Goal: Task Accomplishment & Management: Use online tool/utility

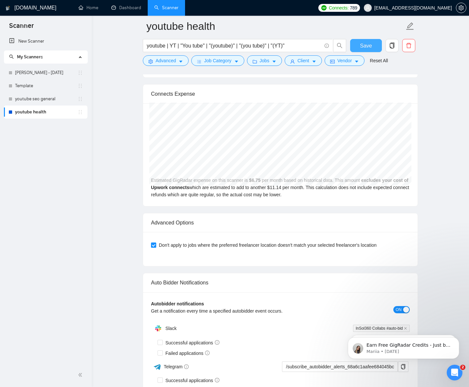
scroll to position [1279, 0]
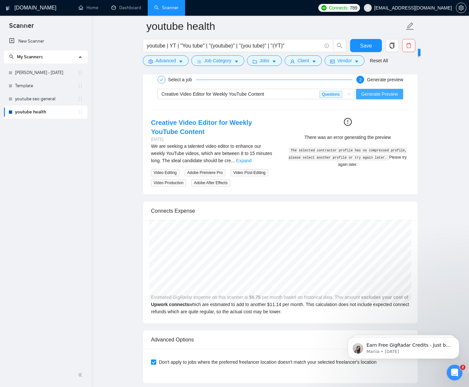
click at [375, 96] on span "Generate Preview" at bounding box center [379, 93] width 37 height 7
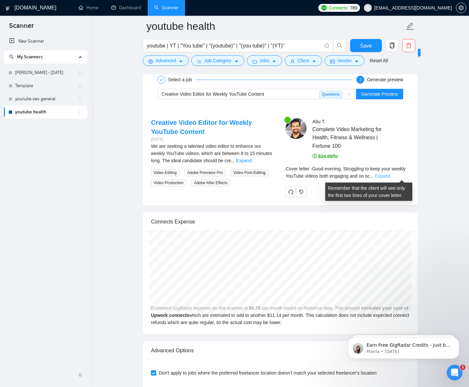
click at [390, 176] on link "Expand" at bounding box center [382, 175] width 15 height 5
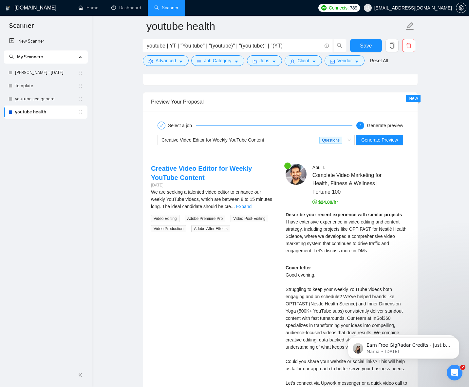
scroll to position [1248, 0]
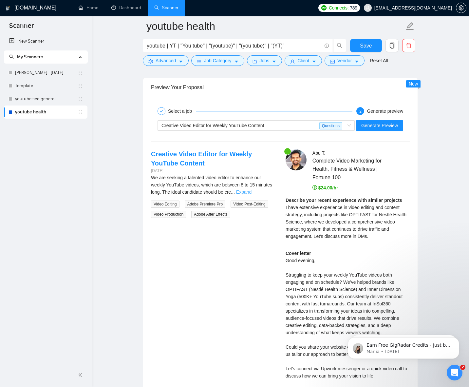
click at [252, 190] on link "Expand" at bounding box center [243, 191] width 15 height 5
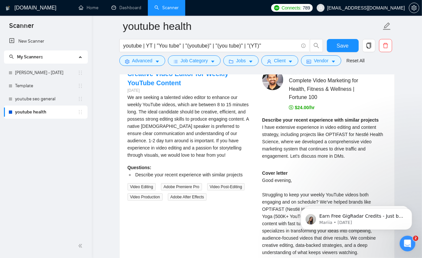
scroll to position [1327, 0]
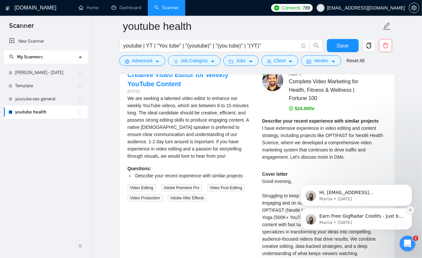
click at [410, 208] on icon "Dismiss notification" at bounding box center [410, 210] width 4 height 4
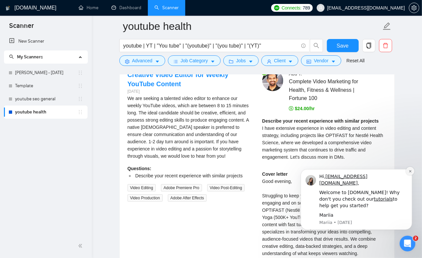
click at [410, 173] on icon "Dismiss notification" at bounding box center [410, 171] width 4 height 4
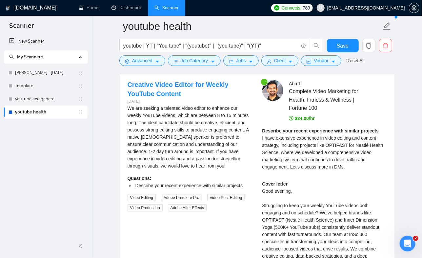
scroll to position [1316, 0]
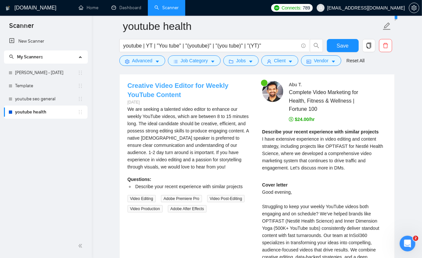
click at [169, 82] on link "Creative Video Editor for Weekly YouTube Content" at bounding box center [177, 90] width 101 height 16
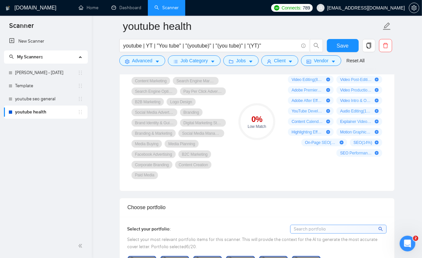
scroll to position [271, 0]
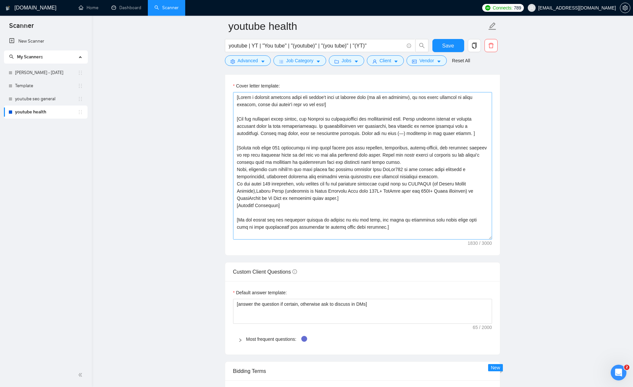
scroll to position [732, 0]
drag, startPoint x: 340, startPoint y: 106, endPoint x: 233, endPoint y: 97, distance: 107.5
click at [233, 98] on textarea "Cover letter template:" at bounding box center [362, 166] width 259 height 147
drag, startPoint x: 237, startPoint y: 126, endPoint x: 324, endPoint y: 127, distance: 86.5
click at [324, 127] on textarea "Cover letter template:" at bounding box center [362, 166] width 259 height 147
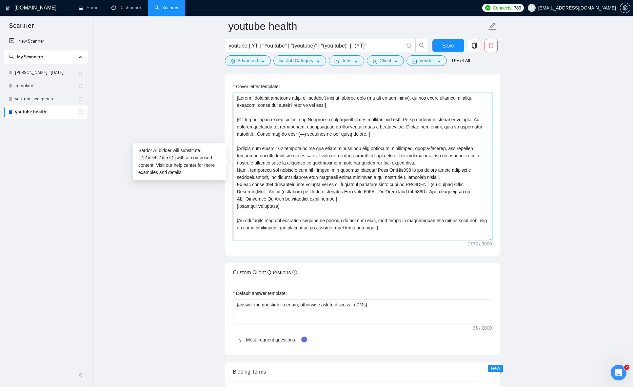
drag, startPoint x: 402, startPoint y: 135, endPoint x: 236, endPoint y: 121, distance: 166.4
click at [235, 121] on textarea "Cover letter template:" at bounding box center [362, 166] width 259 height 147
drag, startPoint x: 407, startPoint y: 157, endPoint x: 436, endPoint y: 164, distance: 29.5
click at [408, 158] on textarea "Cover letter template:" at bounding box center [362, 166] width 259 height 147
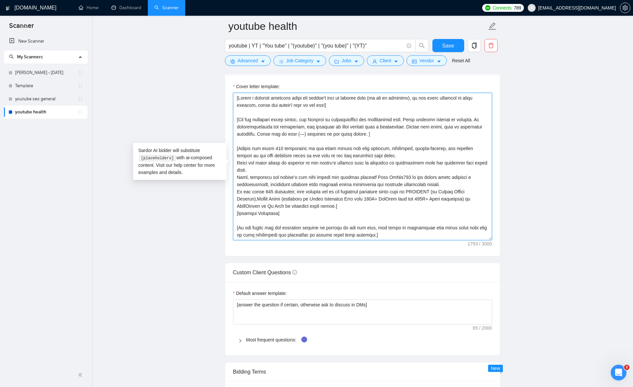
drag, startPoint x: 300, startPoint y: 156, endPoint x: 401, endPoint y: 164, distance: 101.0
click at [382, 155] on textarea "Cover letter template:" at bounding box center [362, 166] width 259 height 147
click at [338, 153] on textarea "Cover letter template:" at bounding box center [362, 166] width 259 height 147
drag, startPoint x: 300, startPoint y: 157, endPoint x: 381, endPoint y: 154, distance: 81.3
click at [381, 154] on textarea "Cover letter template:" at bounding box center [362, 166] width 259 height 147
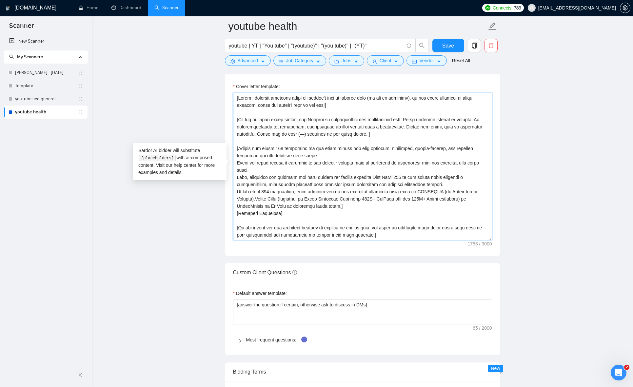
drag, startPoint x: 370, startPoint y: 178, endPoint x: 400, endPoint y: 178, distance: 30.1
click at [400, 178] on textarea "Cover letter template:" at bounding box center [362, 166] width 259 height 147
click at [389, 179] on textarea "Cover letter template:" at bounding box center [362, 166] width 259 height 147
drag, startPoint x: 422, startPoint y: 201, endPoint x: 438, endPoint y: 206, distance: 17.2
click at [422, 201] on textarea "Cover letter template:" at bounding box center [362, 166] width 259 height 147
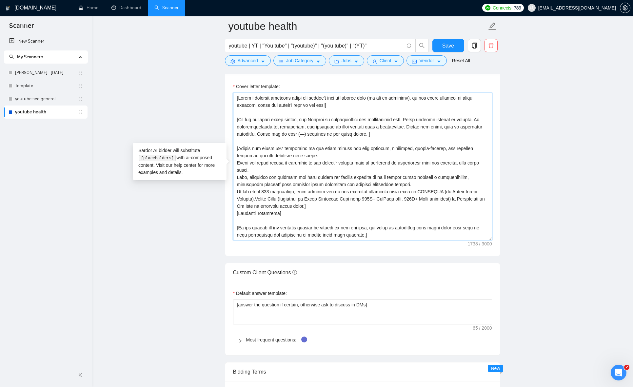
click at [347, 209] on textarea "Cover letter template:" at bounding box center [362, 166] width 259 height 147
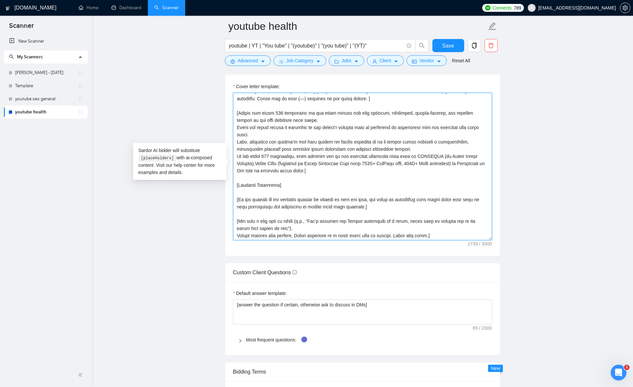
scroll to position [63, 0]
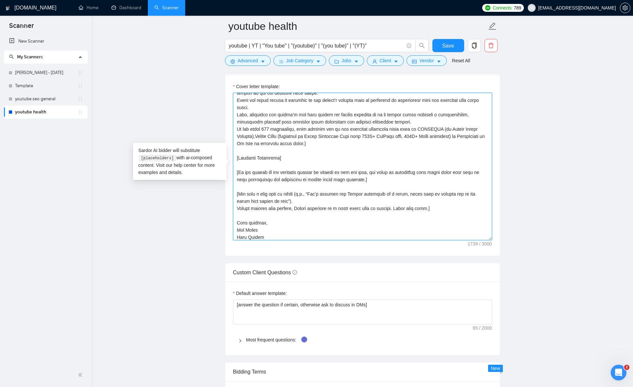
drag, startPoint x: 280, startPoint y: 159, endPoint x: 235, endPoint y: 158, distance: 45.2
click at [235, 158] on textarea "Cover letter template:" at bounding box center [362, 166] width 259 height 147
paste textarea "✅ Relevant Portfolio"
click at [353, 129] on textarea "Cover letter template:" at bounding box center [362, 166] width 259 height 147
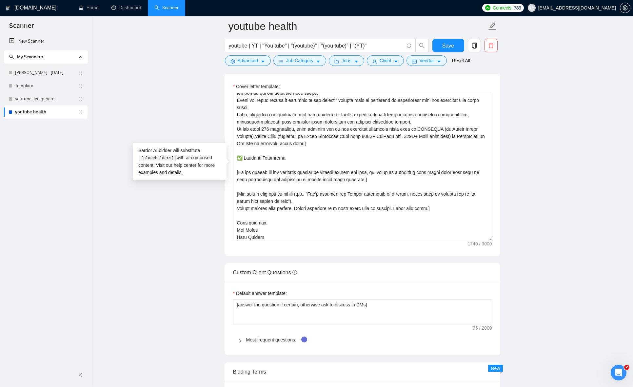
click at [212, 163] on div "Sardor AI bidder will substitute [placeholders] with ai-composed content. Visit…" at bounding box center [179, 161] width 93 height 37
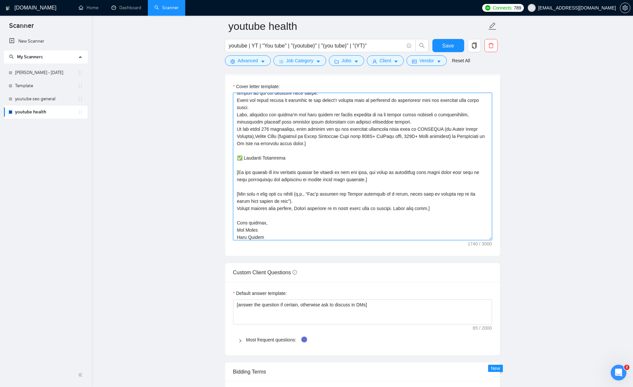
click at [287, 160] on textarea "Cover letter template:" at bounding box center [362, 166] width 259 height 147
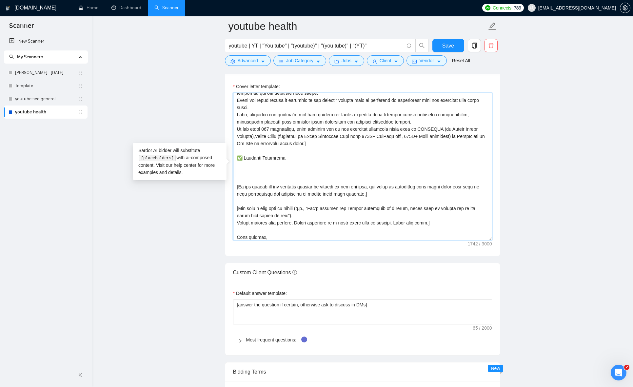
paste textarea "❓ 𝐐𝐮𝐢𝐜𝐤 𝐪𝐮𝐞𝐬𝐭𝐢𝐨𝐧"
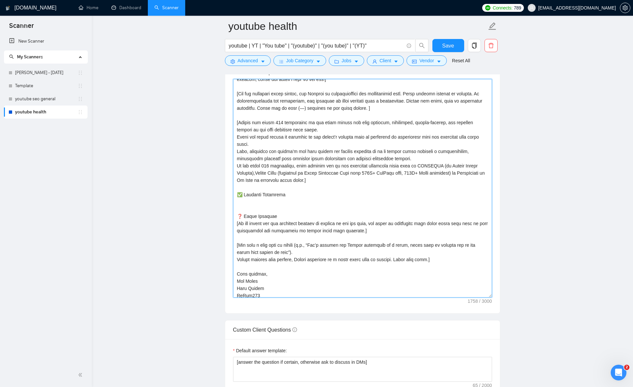
scroll to position [0, 0]
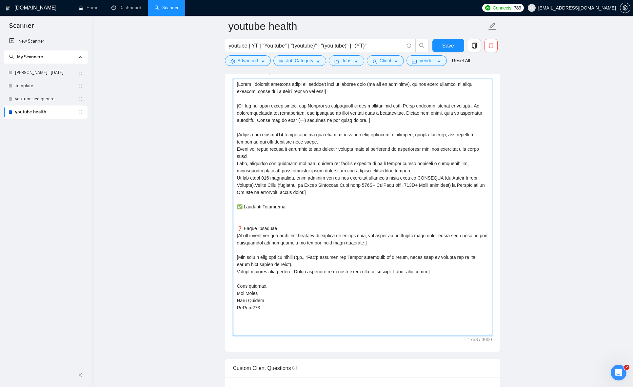
drag, startPoint x: 489, startPoint y: 227, endPoint x: 494, endPoint y: 334, distance: 107.3
click at [469, 334] on div "Cover letter template:" at bounding box center [362, 206] width 275 height 290
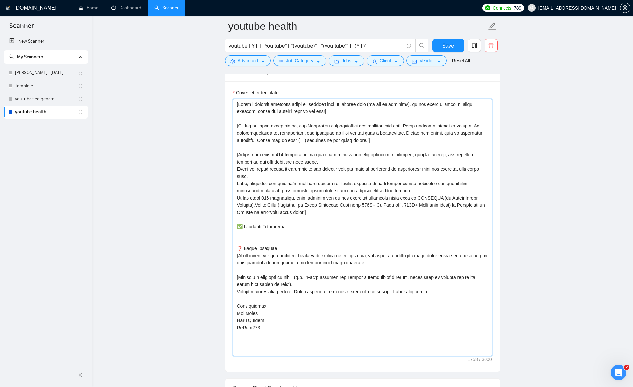
scroll to position [852, 0]
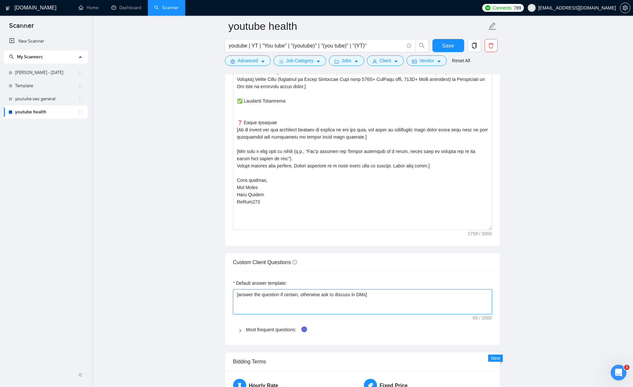
click at [445, 306] on textarea "[answer the question if certain, otherwise ask to discuss in DMs]" at bounding box center [362, 301] width 259 height 25
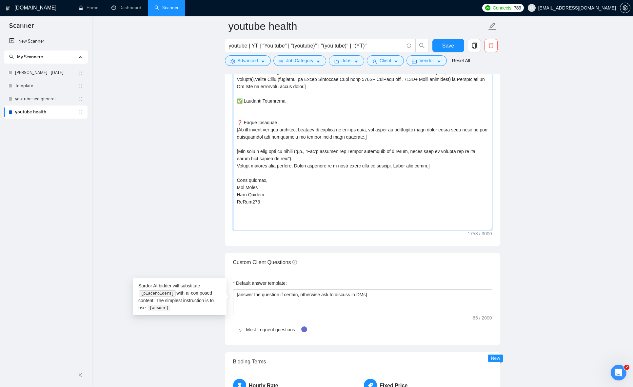
click at [468, 194] on textarea "Cover letter template:" at bounding box center [362, 101] width 259 height 257
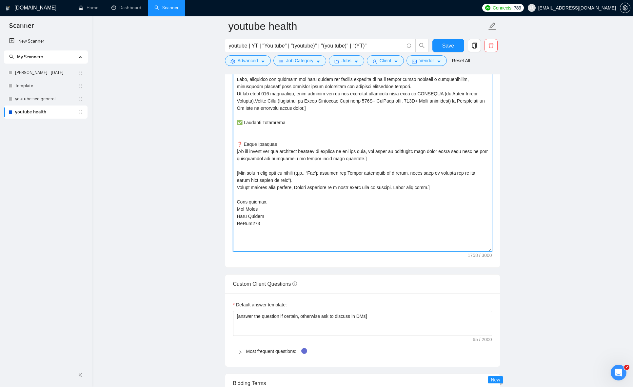
scroll to position [745, 0]
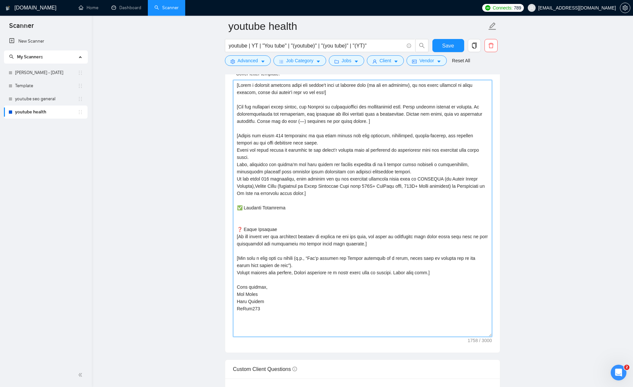
drag, startPoint x: 428, startPoint y: 237, endPoint x: 246, endPoint y: 245, distance: 181.7
click at [246, 245] on textarea "Cover letter template:" at bounding box center [362, 208] width 259 height 257
drag, startPoint x: 294, startPoint y: 242, endPoint x: 349, endPoint y: 243, distance: 54.4
click at [349, 243] on textarea "Cover letter template:" at bounding box center [362, 208] width 259 height 257
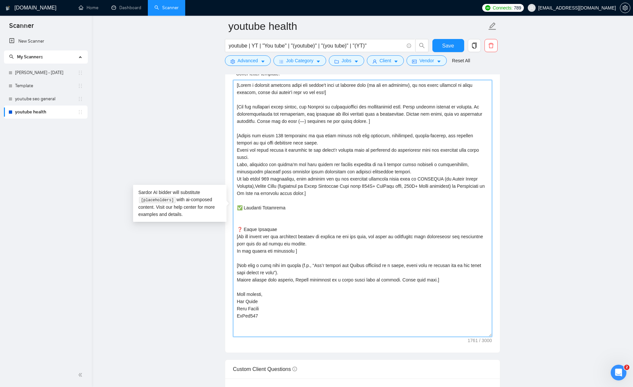
drag, startPoint x: 304, startPoint y: 238, endPoint x: 373, endPoint y: 237, distance: 68.5
click at [373, 237] on textarea "Cover letter template:" at bounding box center [362, 208] width 259 height 257
click at [295, 253] on textarea "Cover letter template:" at bounding box center [362, 208] width 259 height 257
paste textarea "website or socials in the job post"
click at [348, 229] on textarea "Cover letter template:" at bounding box center [362, 208] width 259 height 257
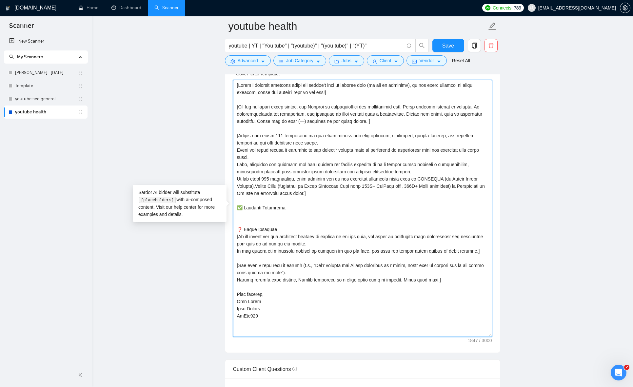
click at [309, 272] on textarea "Cover letter template:" at bounding box center [362, 208] width 259 height 257
click at [318, 239] on textarea "Cover letter template:" at bounding box center [362, 208] width 259 height 257
drag, startPoint x: 406, startPoint y: 266, endPoint x: 418, endPoint y: 266, distance: 12.5
click at [418, 266] on textarea "Cover letter template:" at bounding box center [362, 208] width 259 height 257
drag, startPoint x: 258, startPoint y: 317, endPoint x: 247, endPoint y: 302, distance: 18.2
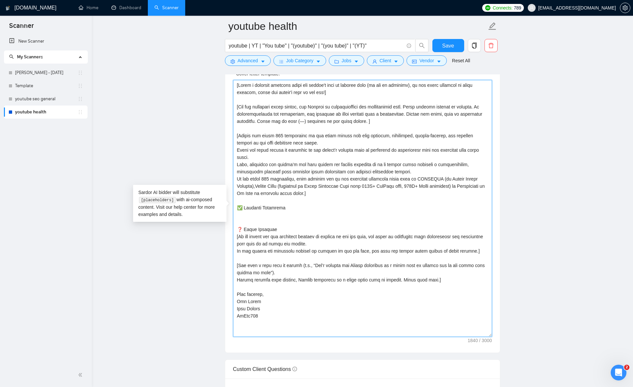
click at [246, 302] on textarea "Cover letter template:" at bounding box center [362, 208] width 259 height 257
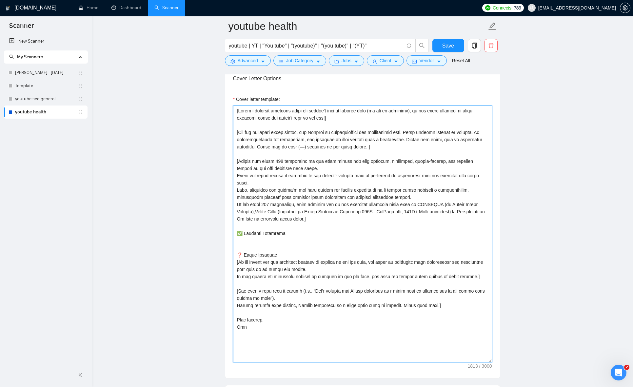
scroll to position [717, 0]
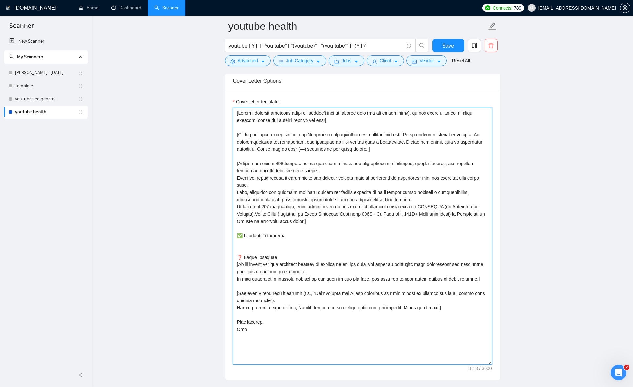
click at [469, 279] on textarea "Cover letter template:" at bounding box center [362, 236] width 259 height 257
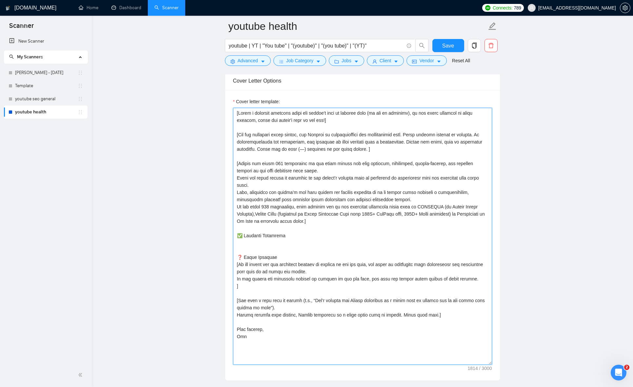
paste textarea "Based on the job post, generate a specific, thoughtful question that shows you’…"
click at [237, 287] on textarea "Cover letter template:" at bounding box center [362, 236] width 259 height 257
click at [268, 287] on textarea "Cover letter template:" at bounding box center [362, 236] width 259 height 257
click at [447, 286] on textarea "Cover letter template:" at bounding box center [362, 236] width 259 height 257
drag, startPoint x: 260, startPoint y: 294, endPoint x: 268, endPoint y: 299, distance: 9.3
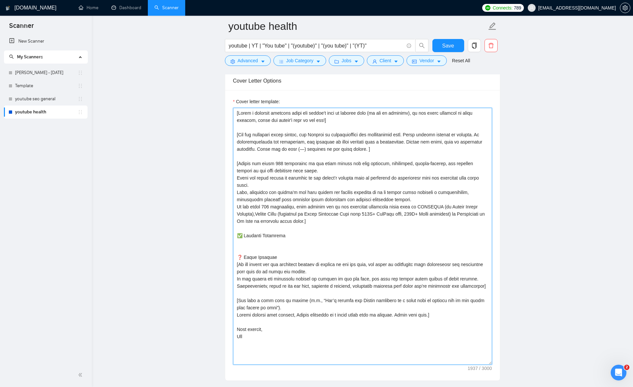
click at [260, 294] on textarea "Cover letter template:" at bounding box center [362, 236] width 259 height 257
click at [290, 235] on textarea "Cover letter template:" at bounding box center [362, 236] width 259 height 257
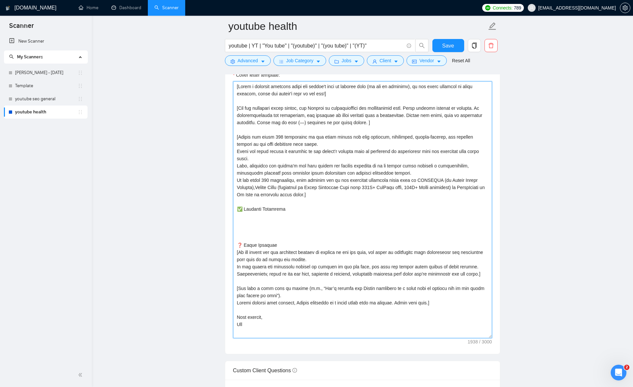
scroll to position [823, 0]
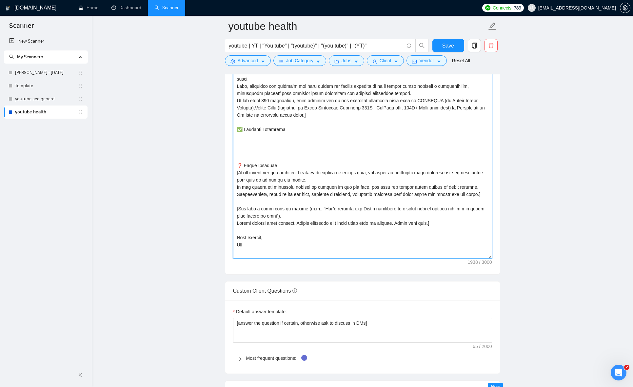
click at [253, 211] on textarea "Cover letter template:" at bounding box center [362, 130] width 259 height 257
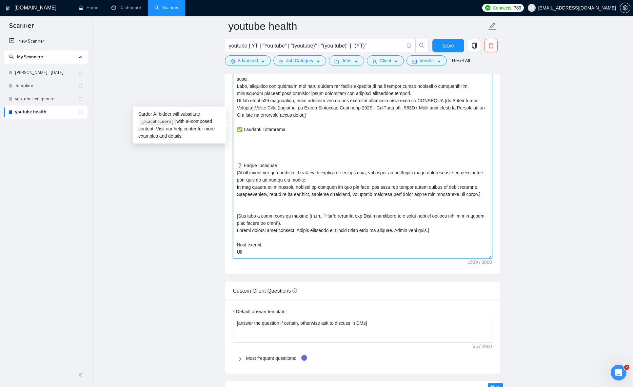
drag, startPoint x: 237, startPoint y: 130, endPoint x: 280, endPoint y: 165, distance: 54.9
click at [280, 165] on textarea "Cover letter template:" at bounding box center [362, 130] width 259 height 257
click at [290, 215] on textarea "Cover letter template:" at bounding box center [362, 130] width 259 height 257
paste textarea "💬 Let’s Connect"
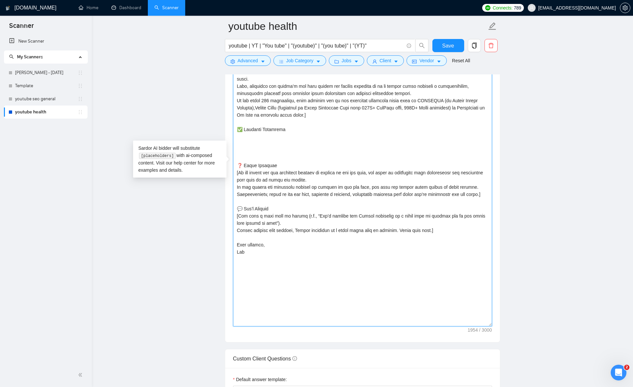
drag, startPoint x: 490, startPoint y: 257, endPoint x: 493, endPoint y: 325, distance: 67.9
click at [469, 325] on div "Cover letter template:" at bounding box center [362, 163] width 275 height 358
type textarea "[Lorem i dolorsit ametcons adipi eli seddoe't inci ut laboree dolo (ma ali en a…"
